Goal: Entertainment & Leisure: Consume media (video, audio)

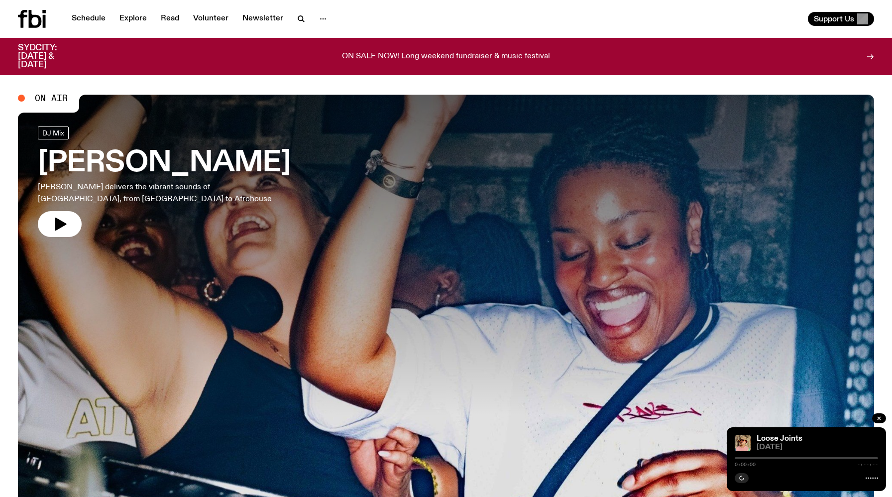
click at [91, 9] on div "Schedule Explore Read Volunteer Newsletter Support Us" at bounding box center [446, 19] width 892 height 38
click at [86, 20] on link "Schedule" at bounding box center [89, 19] width 46 height 14
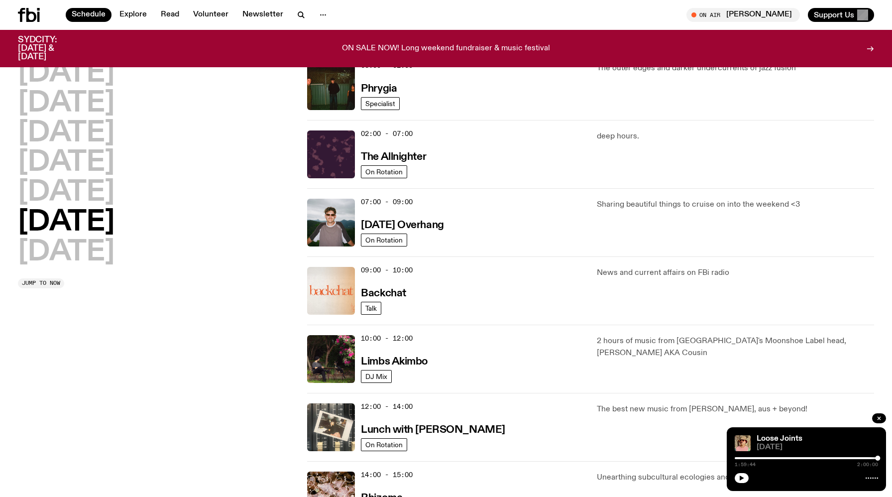
scroll to position [76, 0]
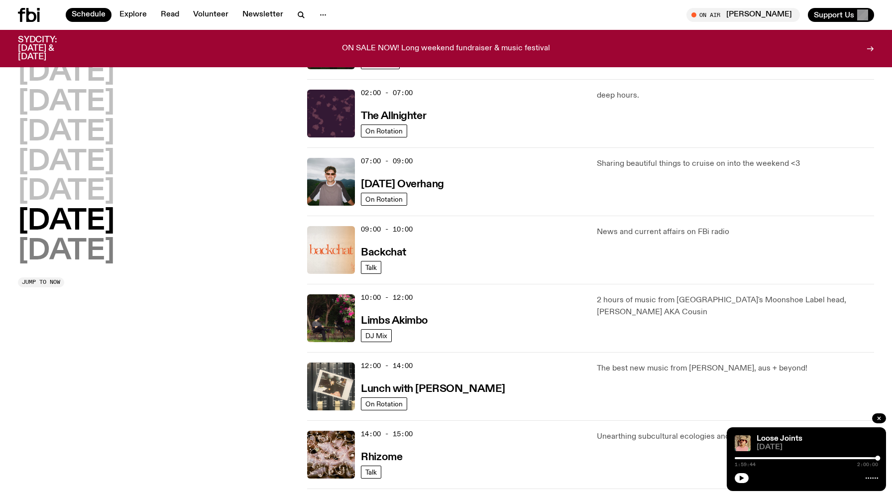
click at [84, 248] on h2 "[DATE]" at bounding box center [66, 251] width 97 height 28
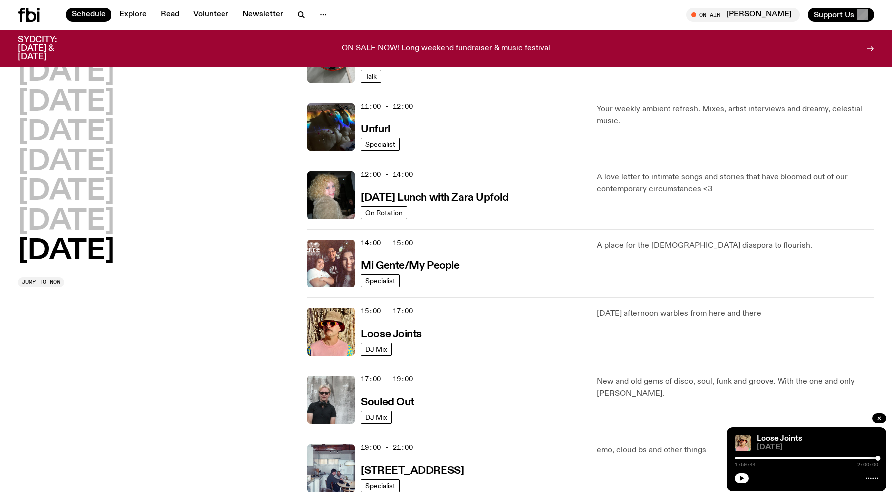
scroll to position [333, 0]
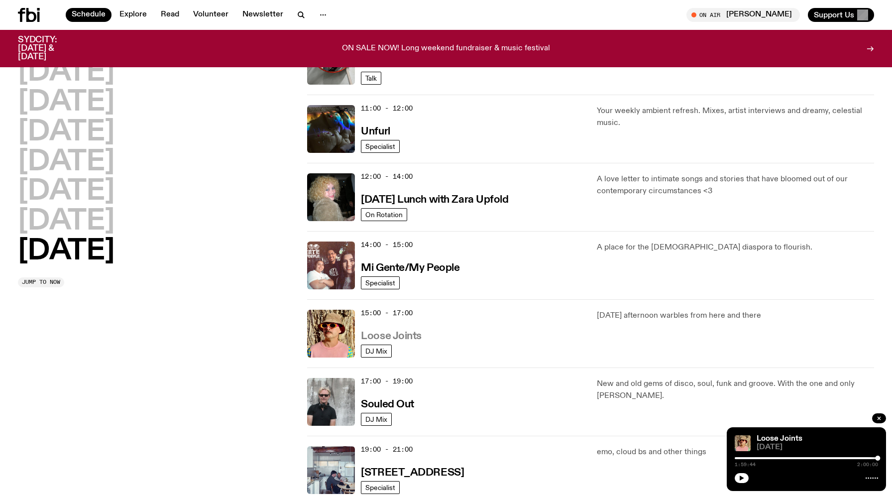
click at [405, 341] on h3 "Loose Joints" at bounding box center [391, 336] width 61 height 10
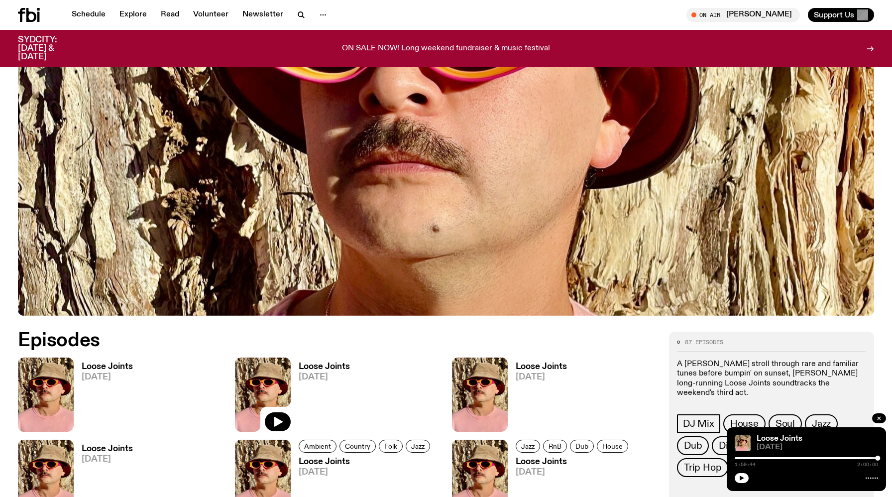
scroll to position [503, 0]
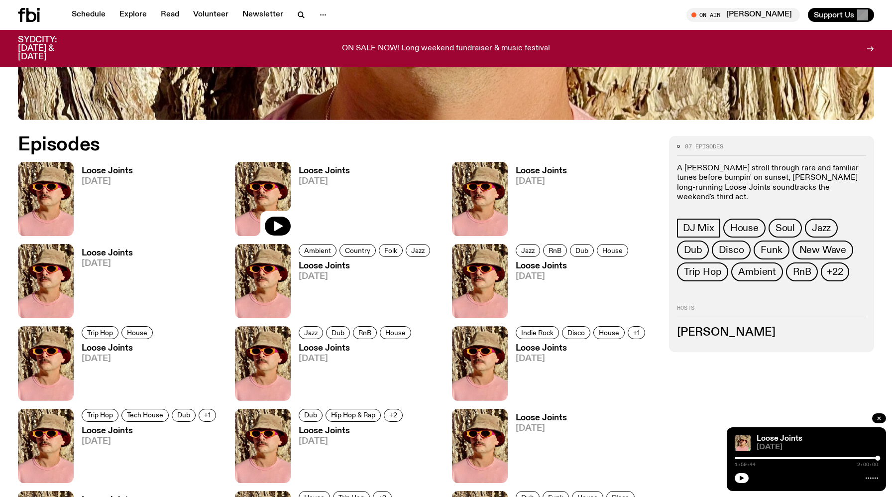
click at [358, 192] on div "Loose Joints [DATE]" at bounding box center [337, 199] width 205 height 74
click at [318, 167] on h3 "Loose Joints" at bounding box center [324, 171] width 51 height 8
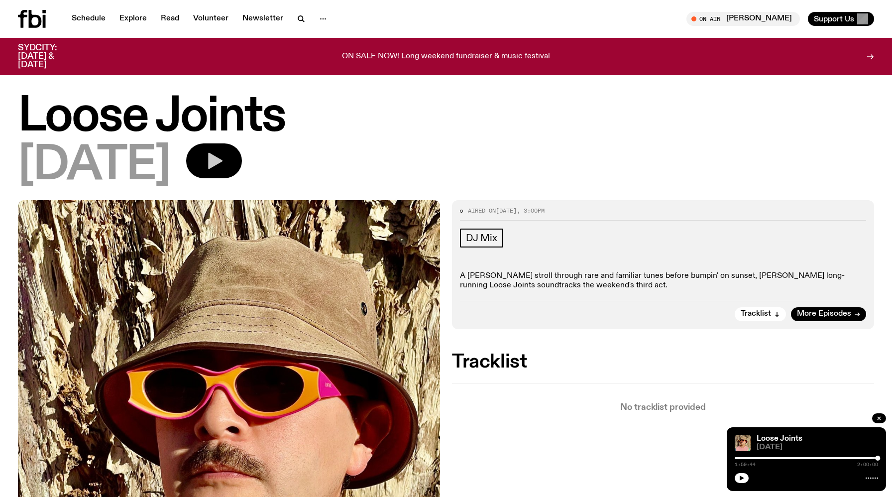
click at [222, 161] on icon "button" at bounding box center [215, 161] width 14 height 16
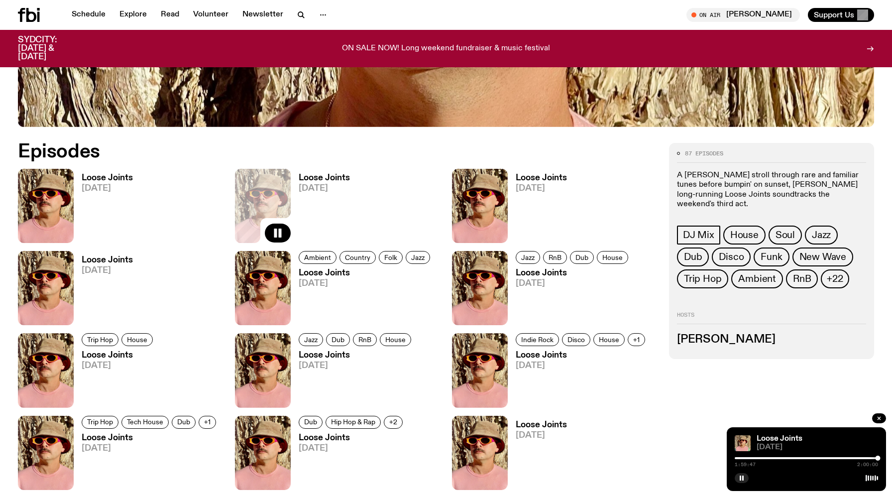
scroll to position [495, 0]
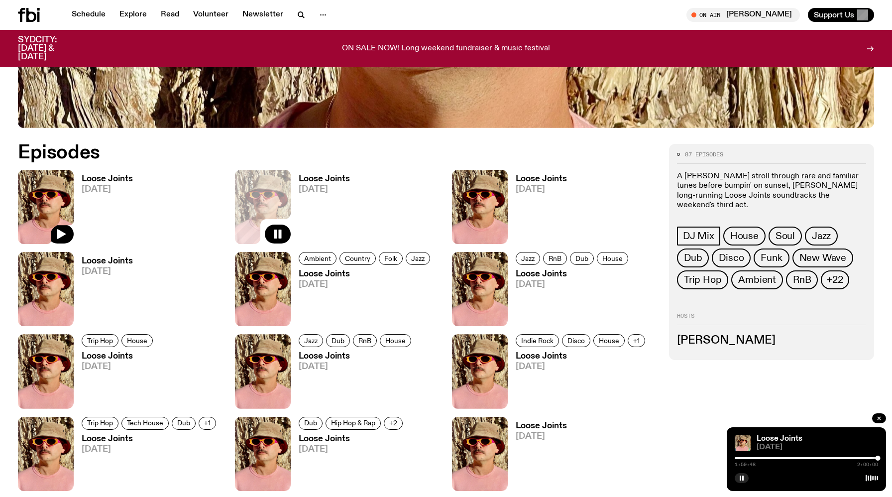
click at [64, 196] on img at bounding box center [46, 207] width 56 height 74
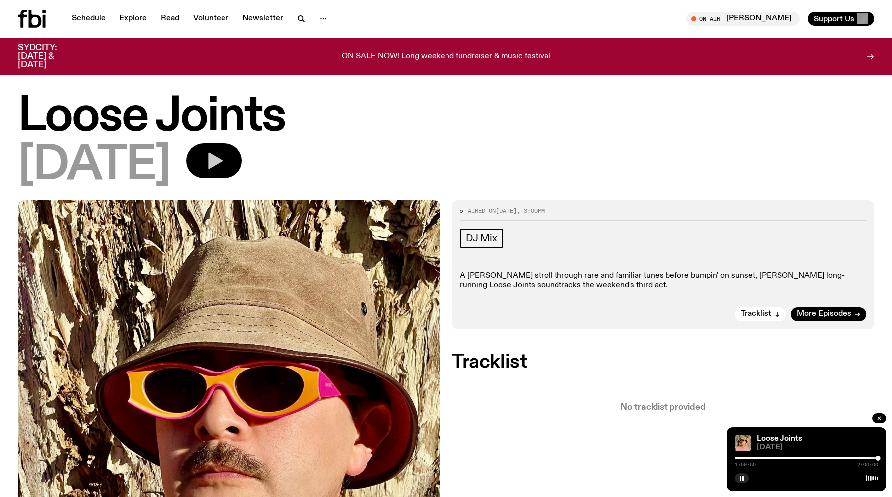
click at [224, 165] on button "button" at bounding box center [214, 160] width 56 height 35
